Goal: Navigation & Orientation: Find specific page/section

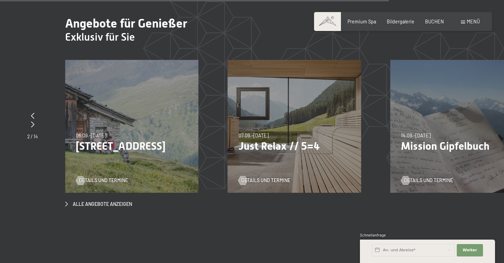
scroll to position [2192, 0]
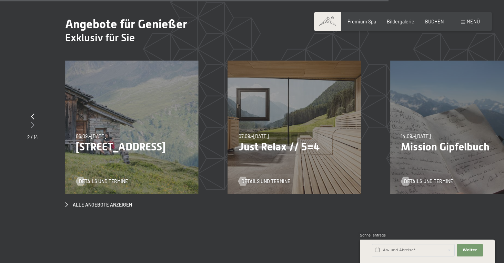
click at [31, 122] on icon at bounding box center [32, 125] width 3 height 6
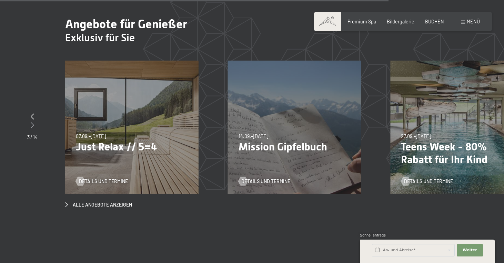
click at [31, 122] on icon at bounding box center [32, 125] width 3 height 6
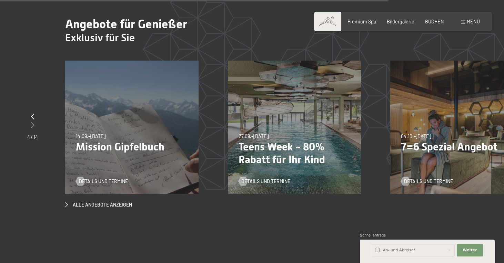
click at [31, 122] on icon at bounding box center [32, 125] width 3 height 6
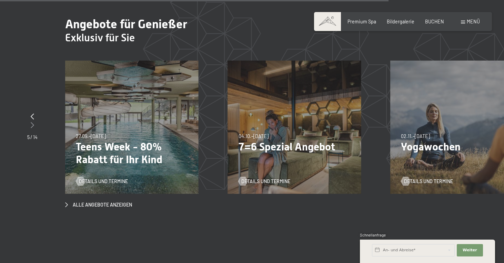
click at [31, 122] on icon at bounding box center [32, 125] width 3 height 6
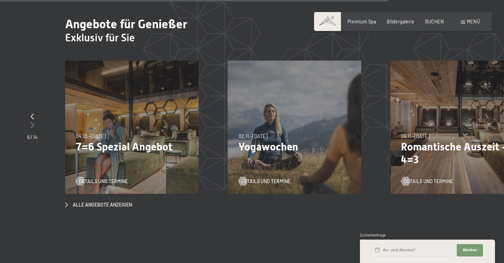
click at [31, 122] on icon at bounding box center [32, 125] width 3 height 6
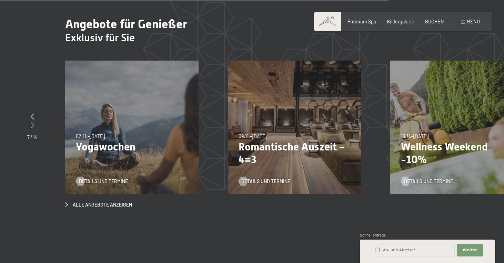
click at [31, 122] on icon at bounding box center [32, 125] width 3 height 6
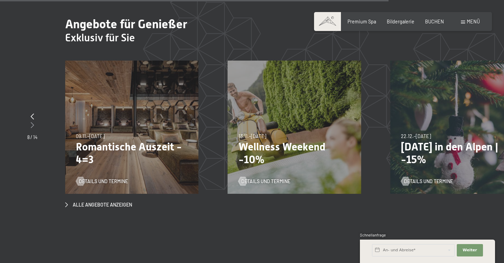
click at [31, 122] on icon at bounding box center [32, 125] width 3 height 6
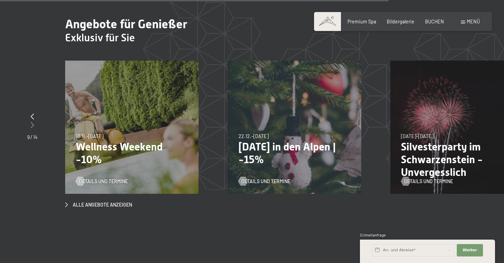
click at [31, 122] on icon at bounding box center [32, 125] width 3 height 6
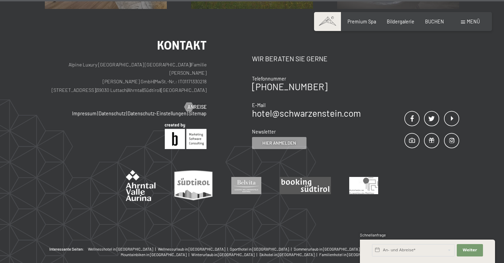
scroll to position [2874, 0]
click at [92, 247] on span "Wellnesshotel in [GEOGRAPHIC_DATA]" at bounding box center [120, 249] width 65 height 4
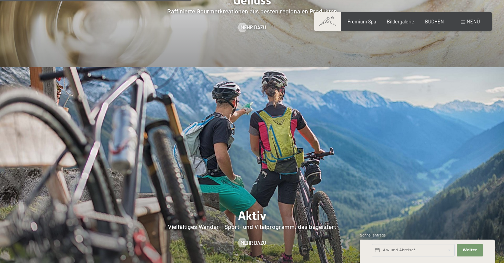
scroll to position [1237, 0]
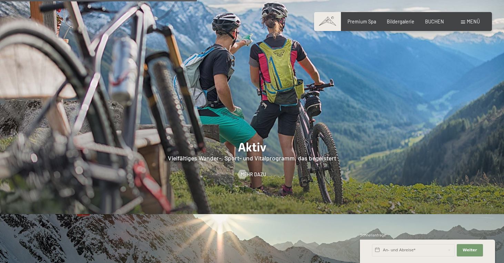
click at [470, 19] on span "Menü" at bounding box center [473, 22] width 13 height 6
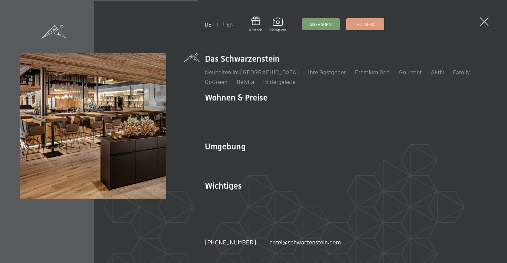
click at [476, 25] on div "DE IT EN Gutschein Bildergalerie Anfragen Buchen DE IT EN Das Schwarzenstein Ne…" at bounding box center [253, 131] width 507 height 263
click at [484, 27] on span at bounding box center [483, 22] width 13 height 13
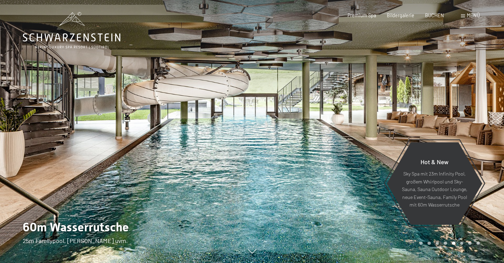
scroll to position [0, 0]
